Goal: Task Accomplishment & Management: Manage account settings

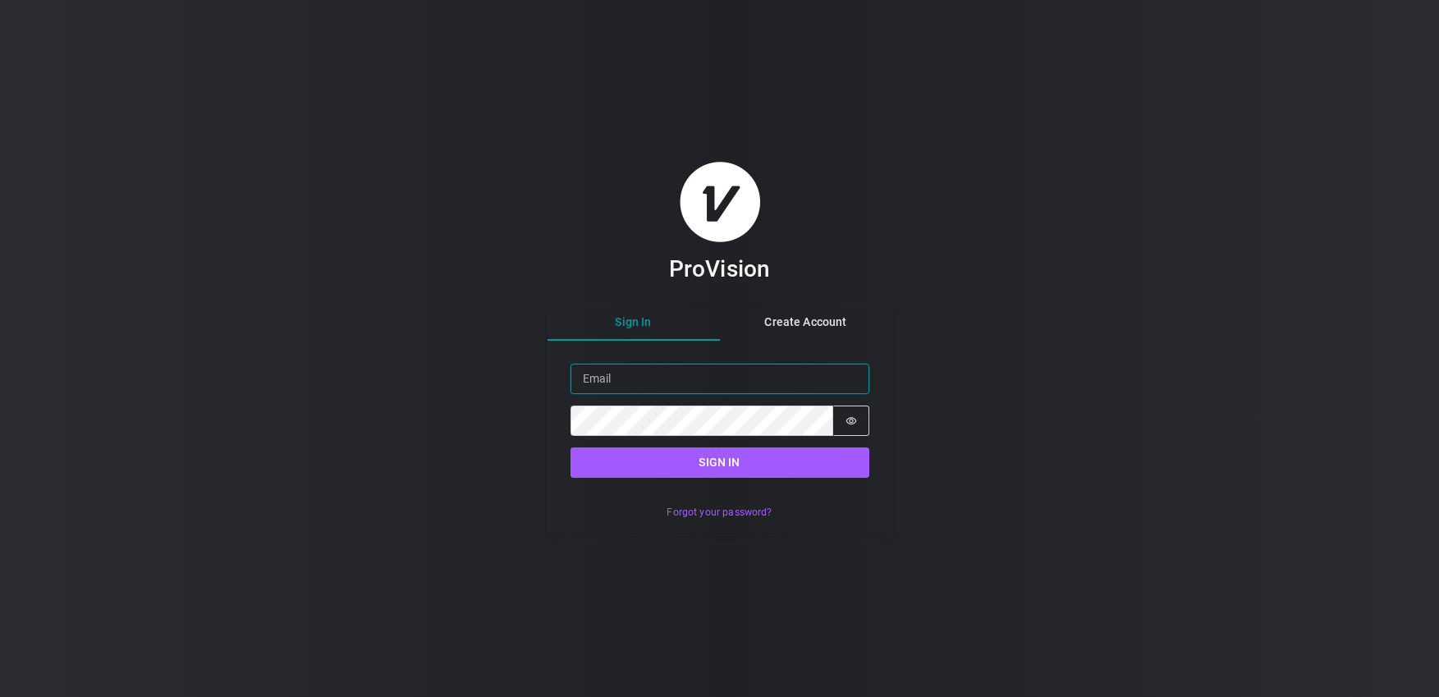
click at [661, 382] on input "Email" at bounding box center [720, 379] width 299 height 30
click at [696, 384] on input "Email" at bounding box center [720, 379] width 299 height 30
click at [696, 508] on button "Forgot your password?" at bounding box center [719, 513] width 122 height 24
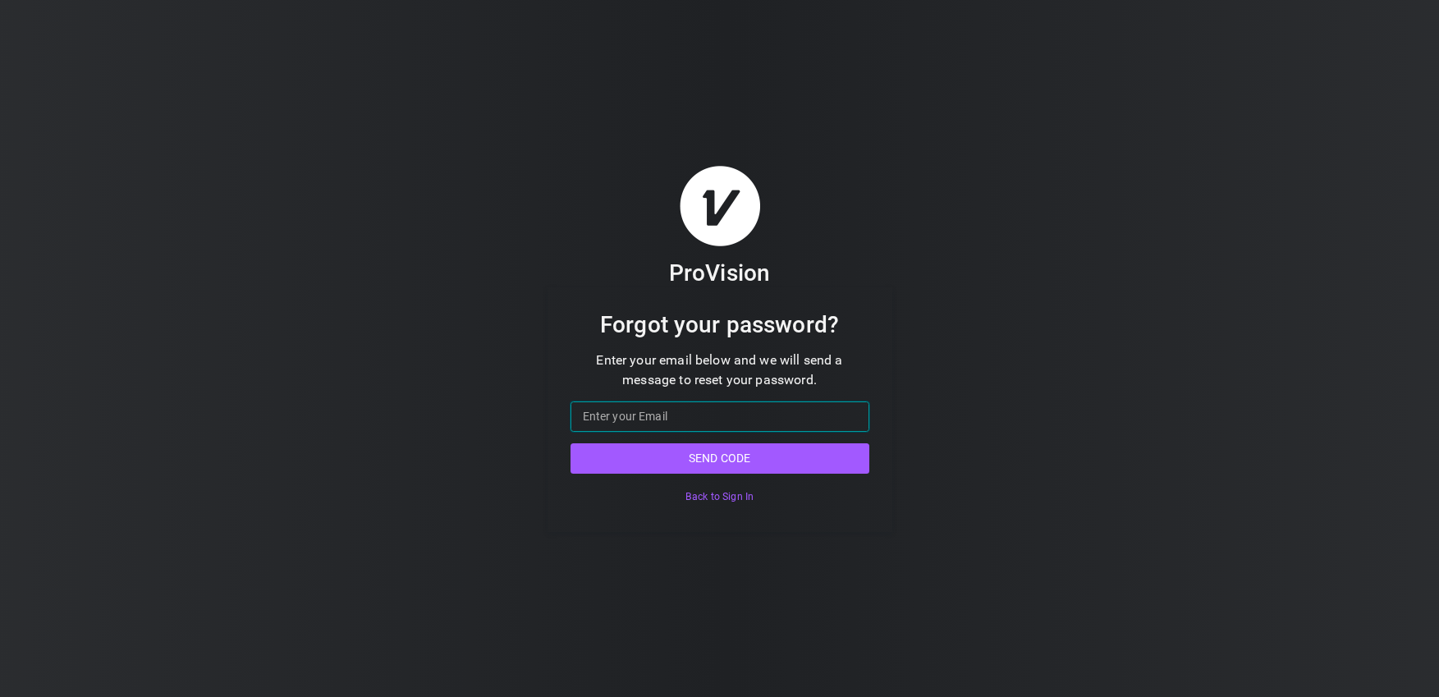
click at [618, 403] on input "Email" at bounding box center [720, 416] width 299 height 30
click at [616, 412] on input "Email" at bounding box center [720, 416] width 299 height 30
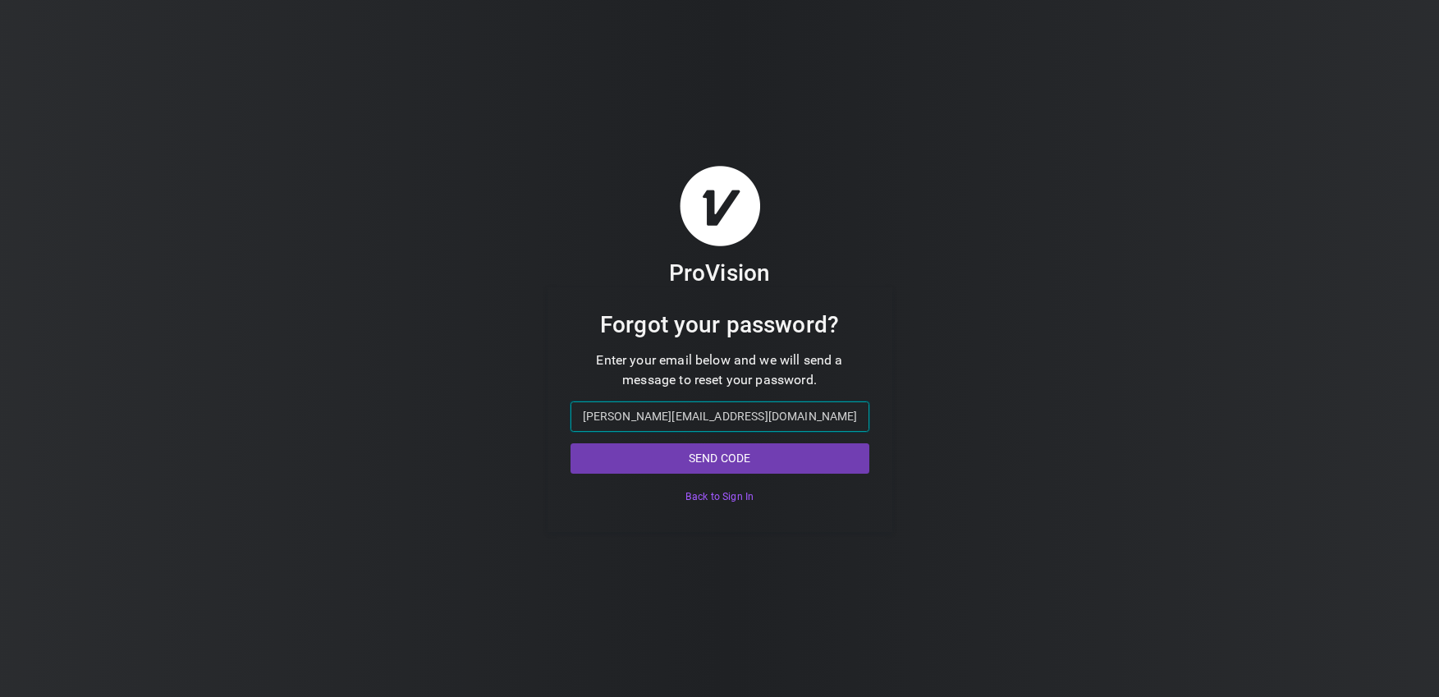
type input "[PERSON_NAME][EMAIL_ADDRESS][DOMAIN_NAME]"
click at [743, 454] on button "Send code" at bounding box center [720, 458] width 299 height 30
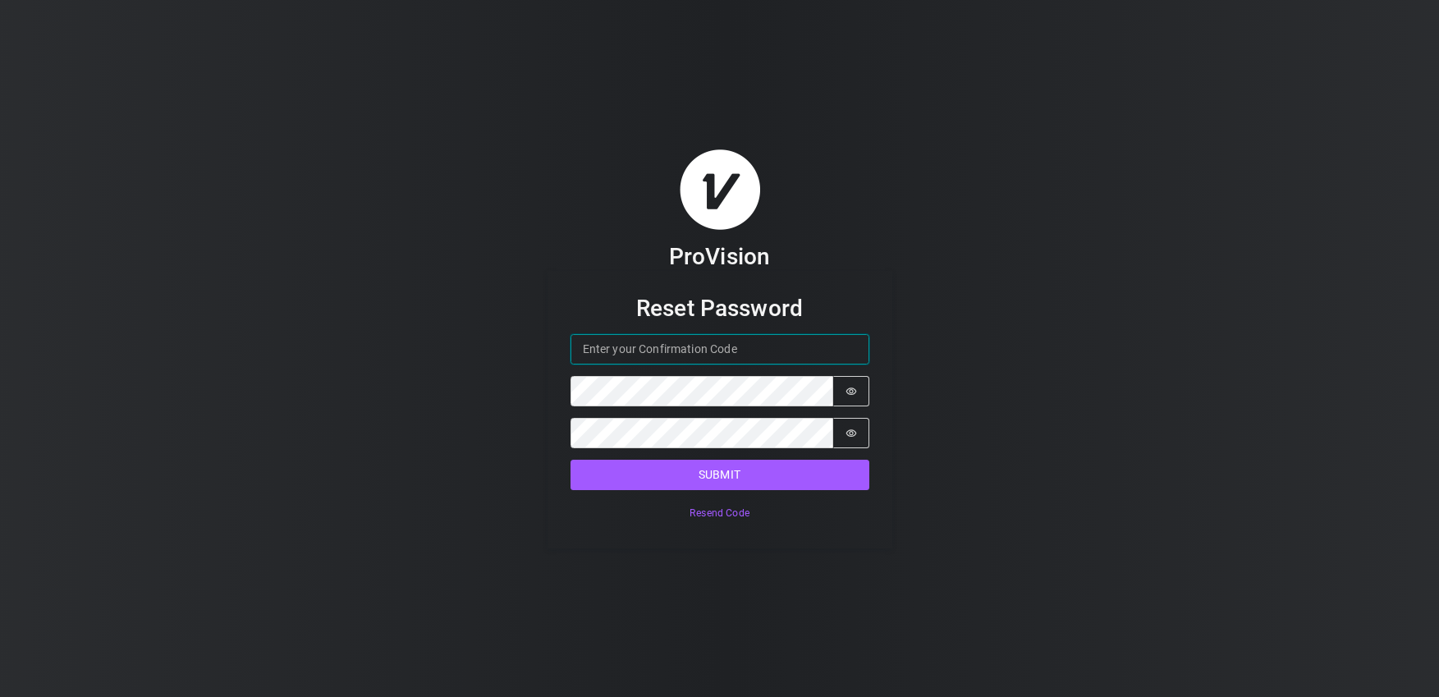
click at [669, 355] on input "Confirmation Code" at bounding box center [720, 349] width 299 height 30
click at [1047, 277] on div "ProVision Reset Password Confirmation Code Password Password is hidden Confirm …" at bounding box center [719, 348] width 1439 height 697
click at [832, 340] on input "Confirmation Code" at bounding box center [720, 349] width 299 height 30
type input "1"
click at [844, 347] on input "1" at bounding box center [720, 349] width 299 height 30
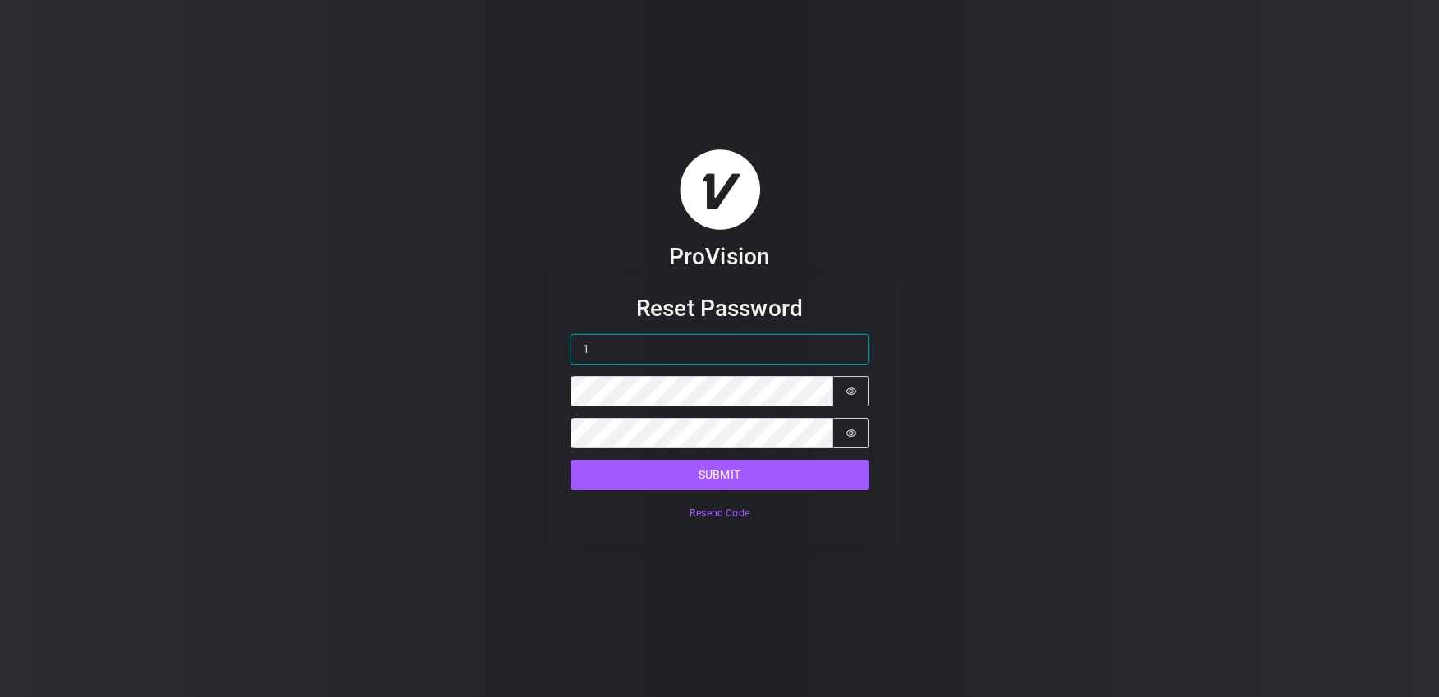
click at [858, 353] on input "1" at bounding box center [720, 349] width 299 height 30
click at [845, 303] on h3 "Reset Password" at bounding box center [720, 308] width 299 height 29
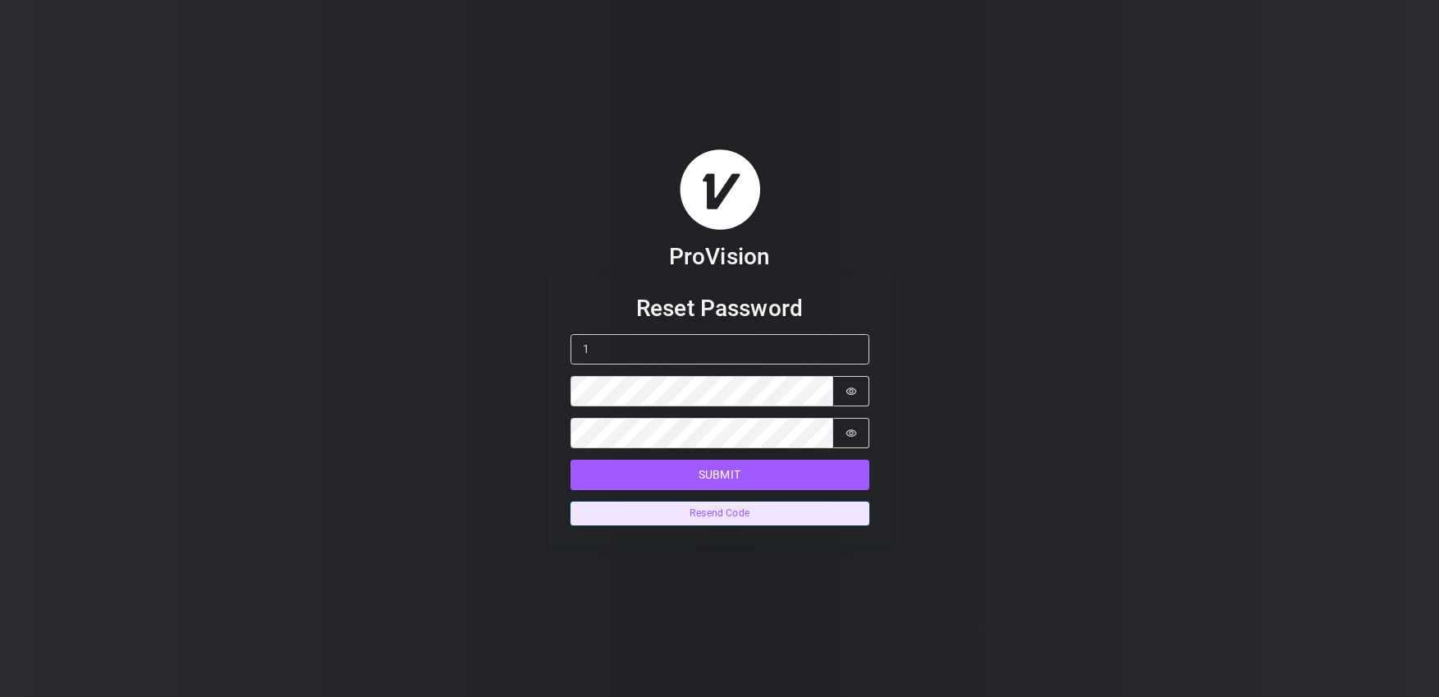
click at [717, 508] on button "Resend Code" at bounding box center [720, 514] width 299 height 24
click at [885, 262] on div "ProVision" at bounding box center [720, 210] width 345 height 122
click at [725, 521] on button "Resend Code" at bounding box center [720, 514] width 299 height 24
